Goal: Find specific fact

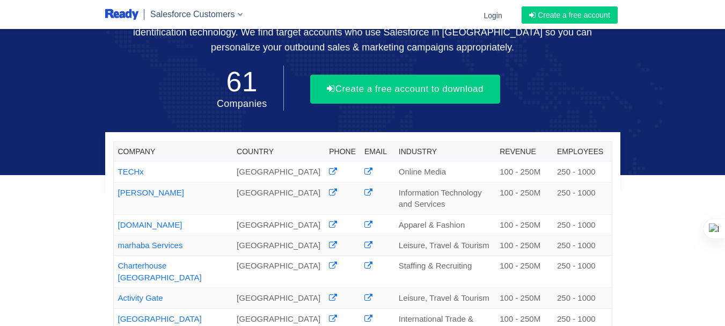
scroll to position [107, 0]
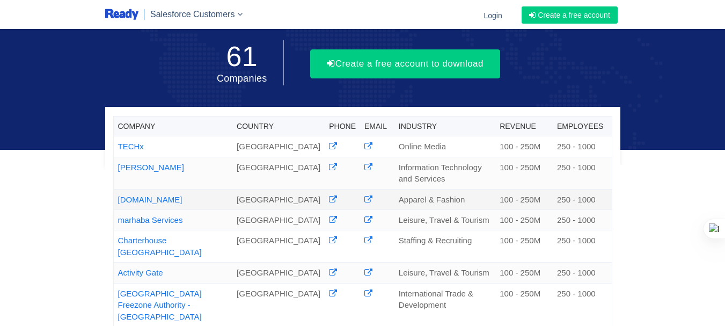
click at [182, 204] on link "[DOMAIN_NAME]" at bounding box center [150, 199] width 64 height 9
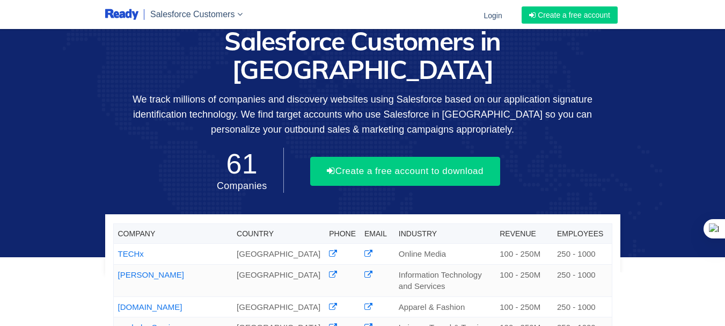
scroll to position [107, 0]
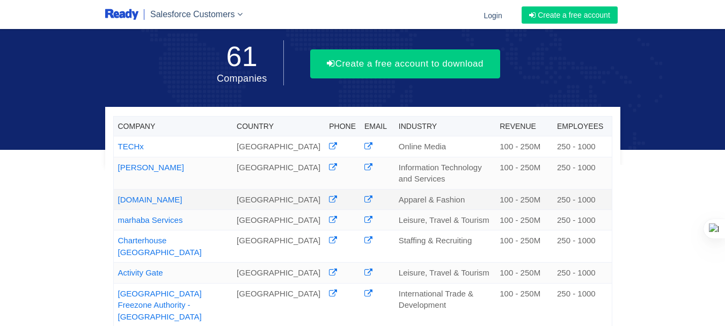
drag, startPoint x: 203, startPoint y: 206, endPoint x: 114, endPoint y: 211, distance: 88.8
click at [114, 209] on td "[DOMAIN_NAME]" at bounding box center [172, 199] width 119 height 20
copy link "[DOMAIN_NAME]"
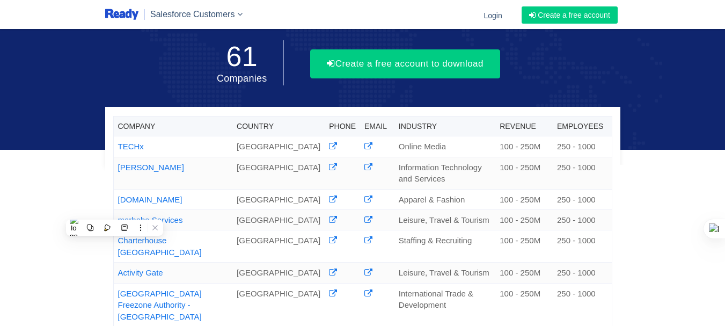
click at [60, 207] on div "Company Country Phone Email Industry Revenue Employees TECHx United Arab Emirat…" at bounding box center [362, 315] width 725 height 845
drag, startPoint x: 163, startPoint y: 244, endPoint x: 119, endPoint y: 247, distance: 43.6
click at [119, 230] on td "marhaba Services" at bounding box center [172, 219] width 119 height 20
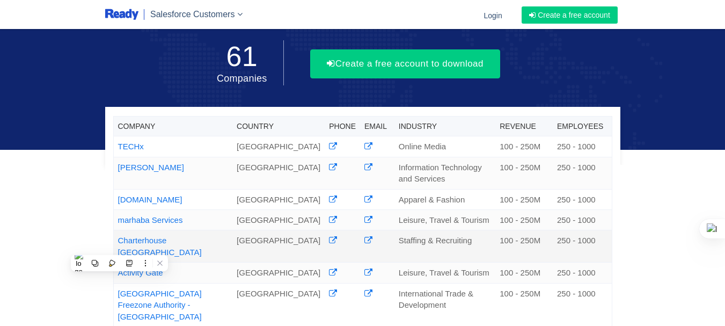
copy link "marhaba Services"
